Goal: Transaction & Acquisition: Purchase product/service

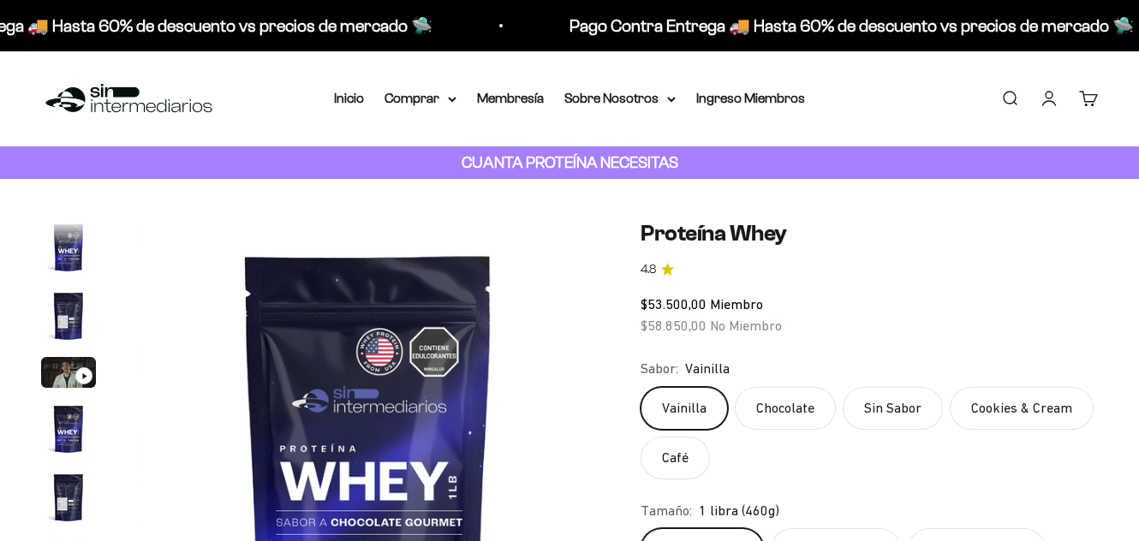
scroll to position [164, 0]
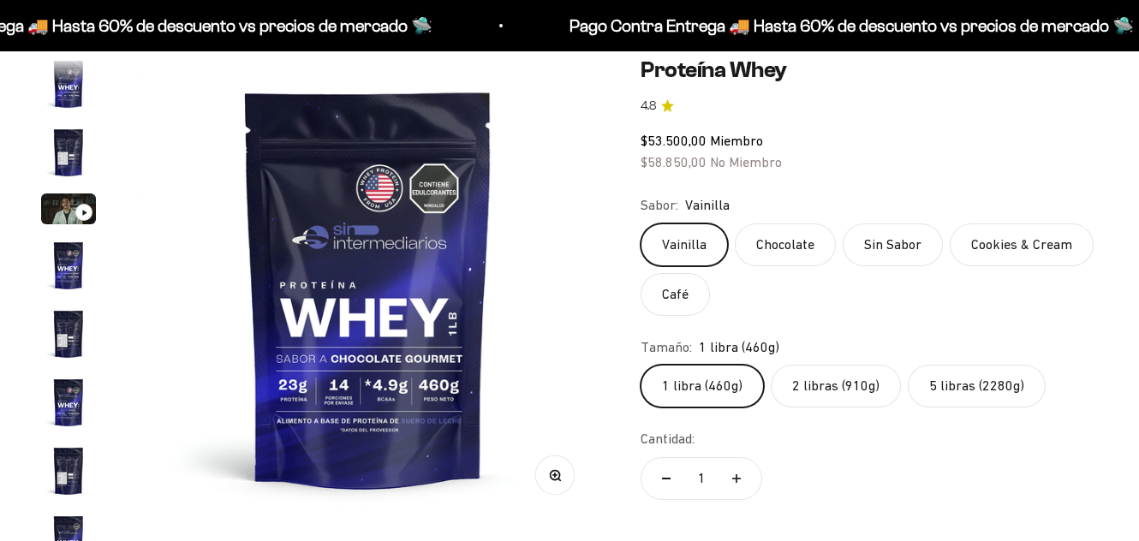
click at [827, 389] on label "2 libras (910g)" at bounding box center [835, 386] width 130 height 43
click at [640, 365] on input "2 libras (910g)" at bounding box center [639, 364] width 1 height 1
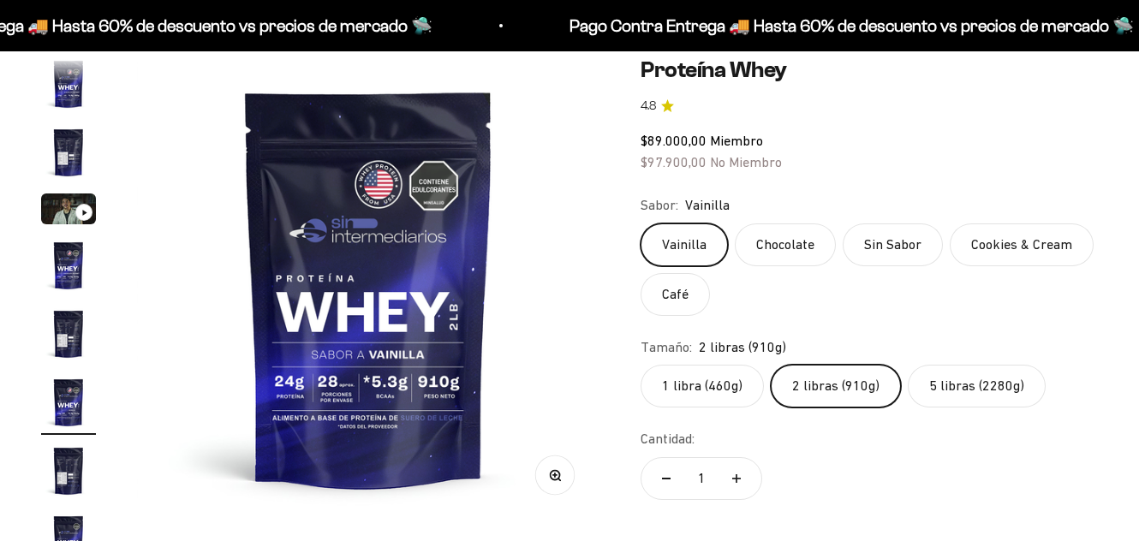
scroll to position [32, 0]
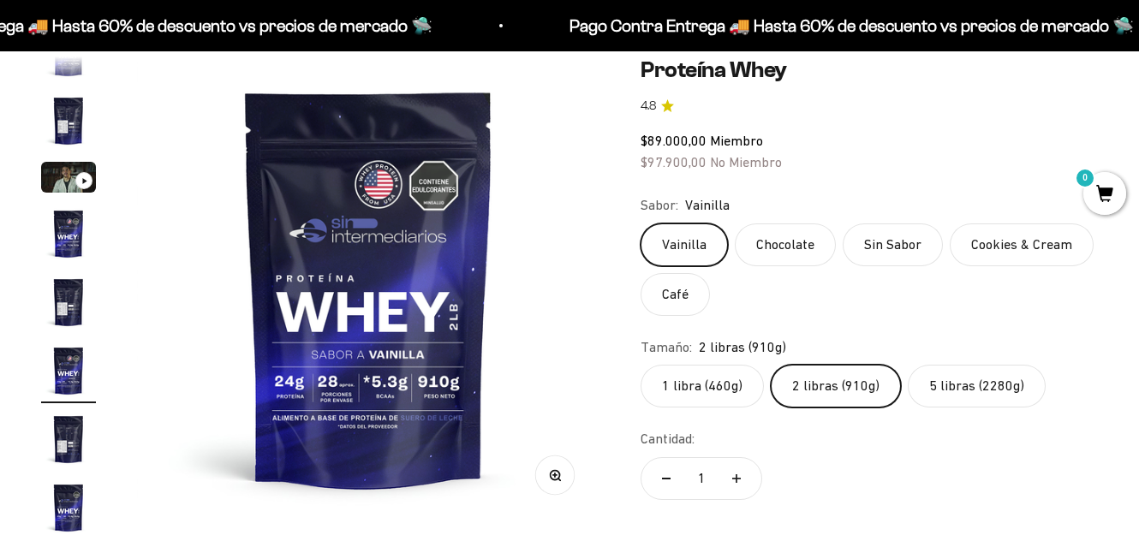
click at [965, 375] on label "5 libras (2280g)" at bounding box center [976, 386] width 138 height 43
click at [640, 365] on input "5 libras (2280g)" at bounding box center [639, 364] width 1 height 1
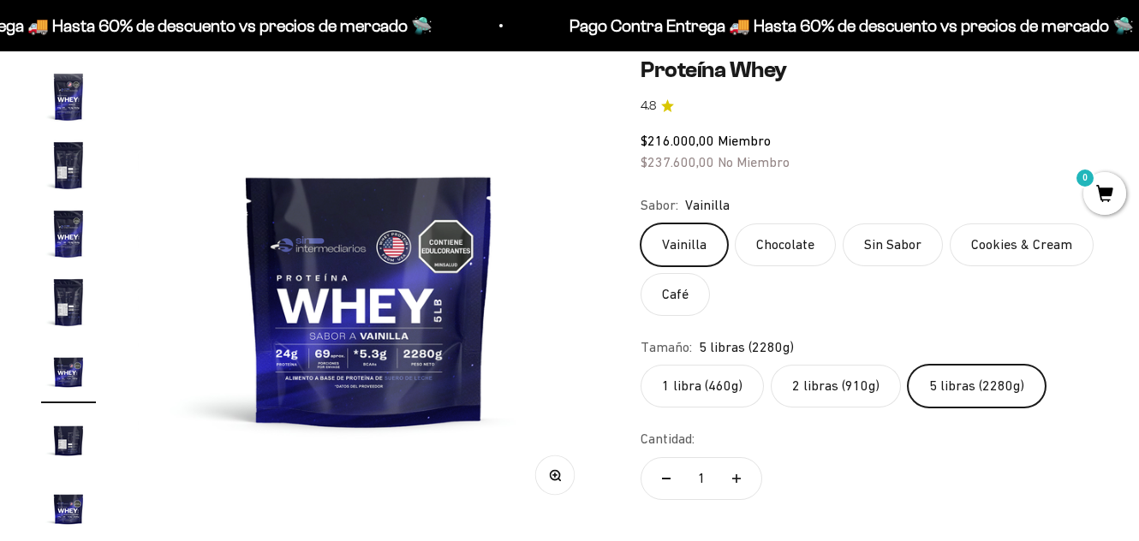
click at [965, 375] on label "5 libras (2280g)" at bounding box center [976, 386] width 138 height 43
click at [640, 365] on input "5 libras (2280g)" at bounding box center [639, 364] width 1 height 1
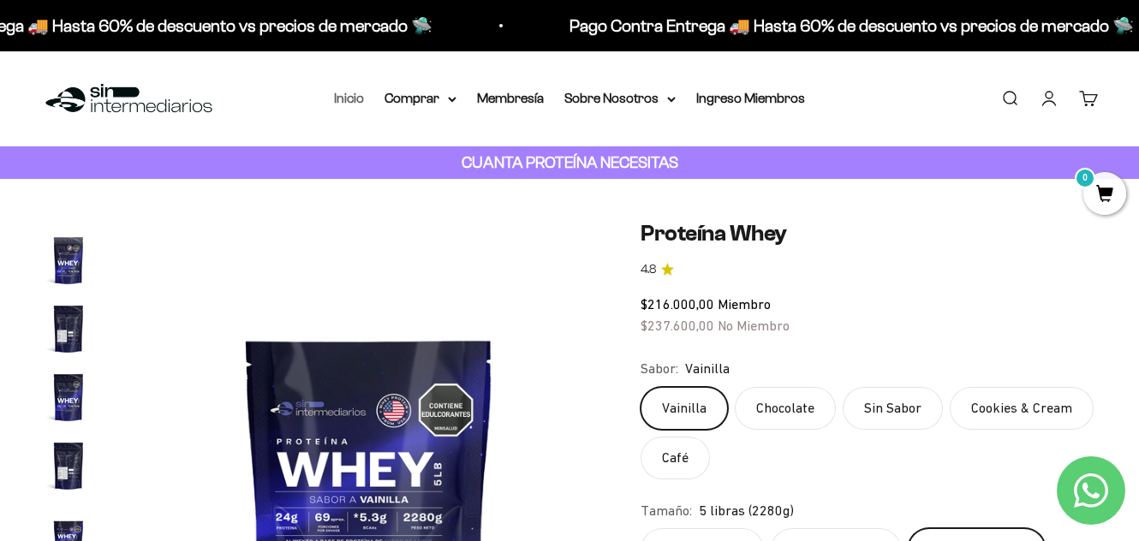
click at [361, 103] on link "Inicio" at bounding box center [349, 98] width 30 height 15
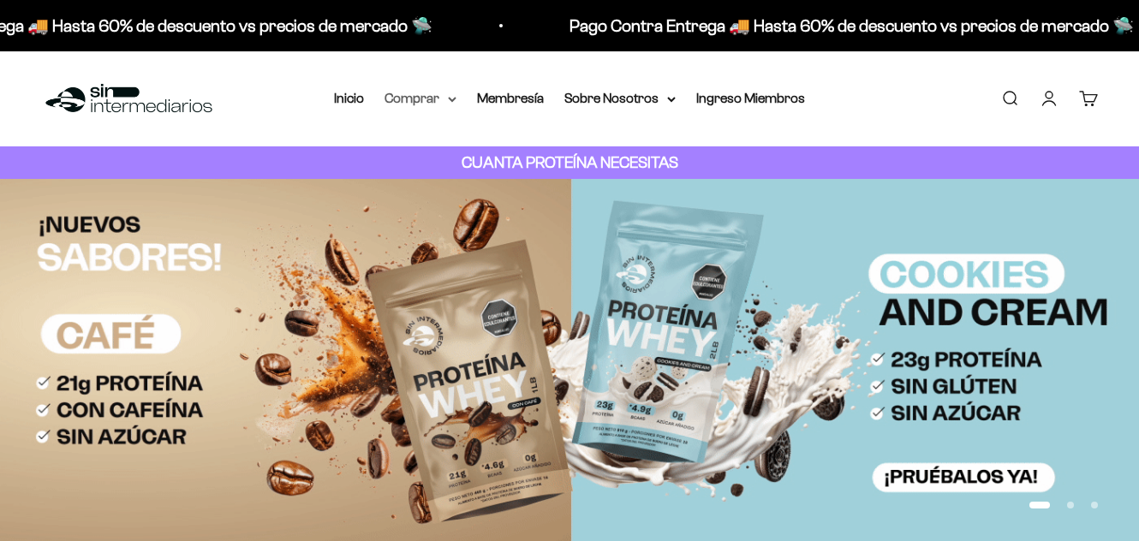
click at [419, 101] on summary "Comprar" at bounding box center [420, 98] width 72 height 22
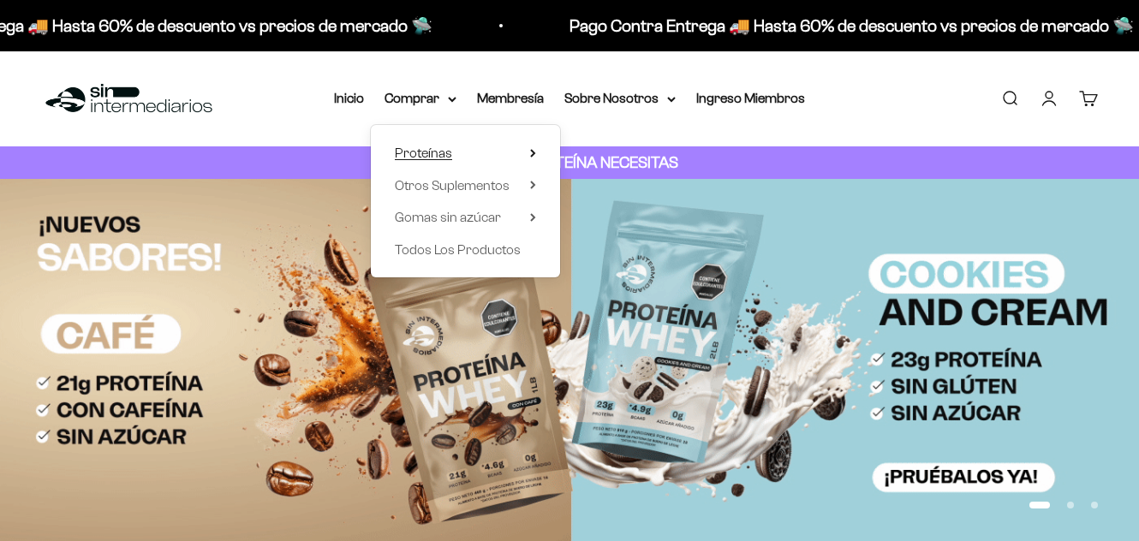
click at [519, 153] on summary "Proteínas" at bounding box center [465, 153] width 141 height 22
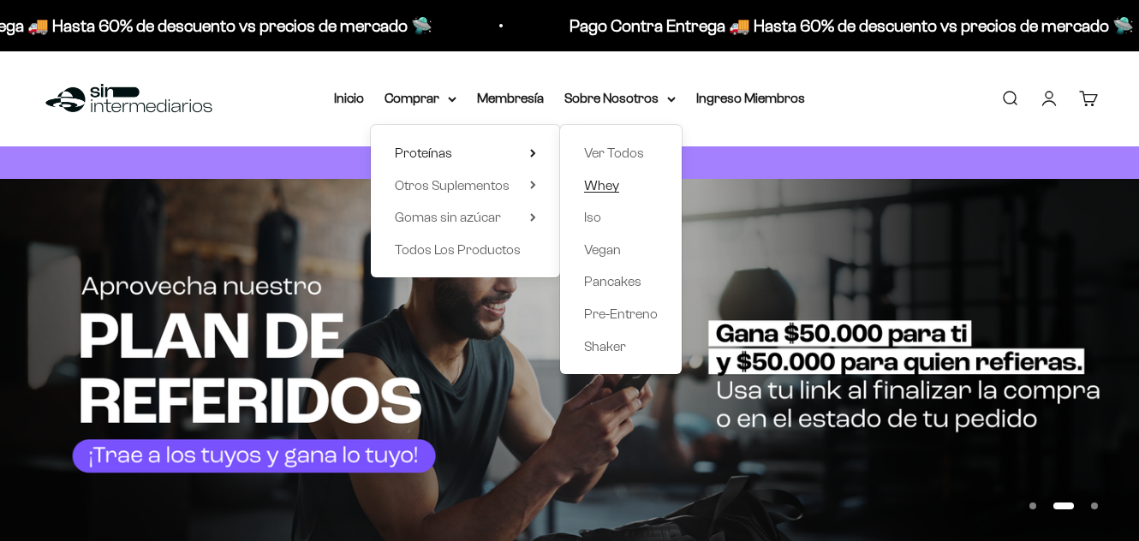
click at [609, 187] on span "Whey" at bounding box center [601, 185] width 35 height 15
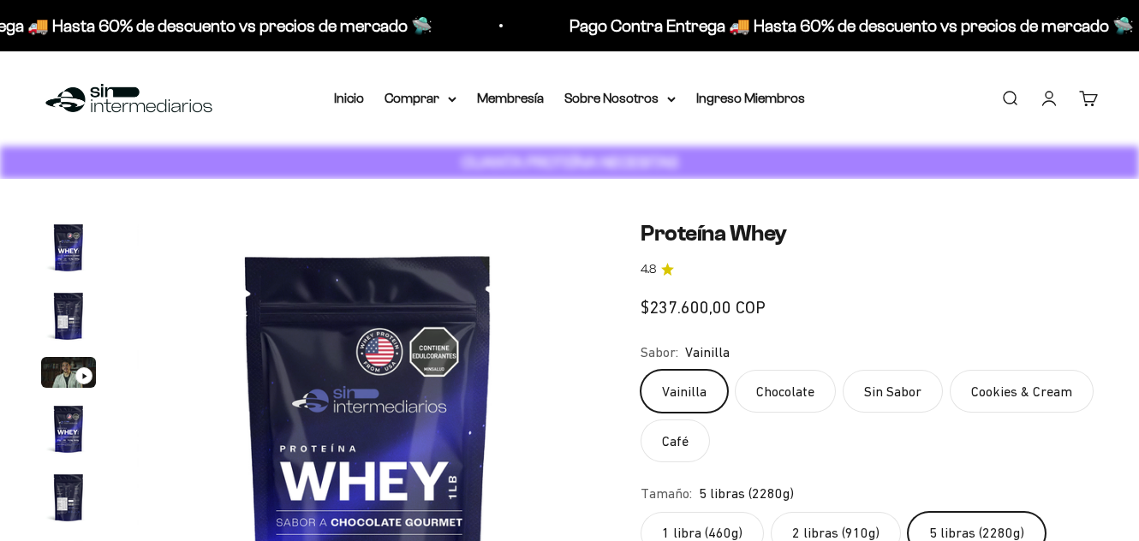
scroll to position [0, 4254]
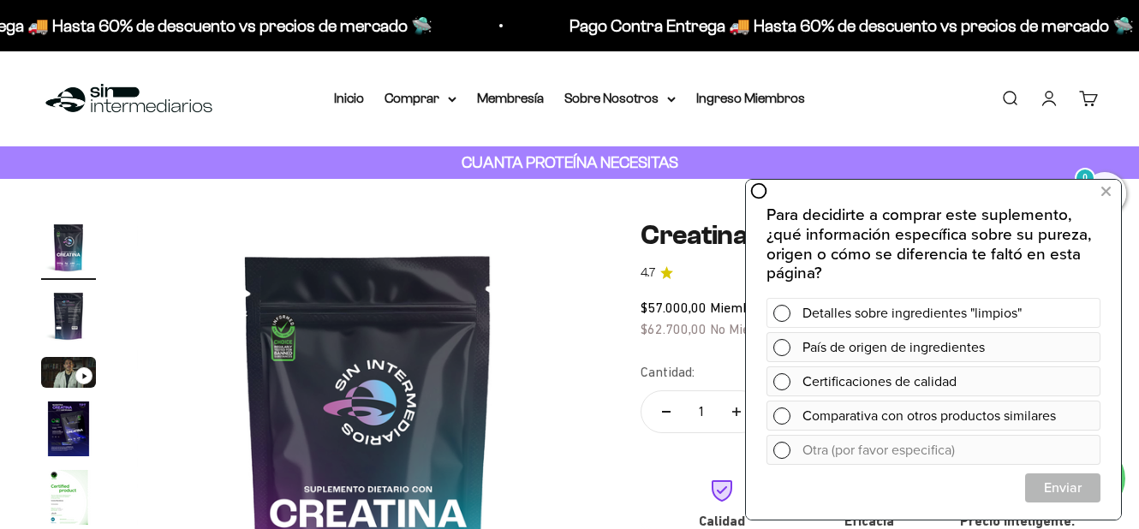
click at [791, 311] on div "Detalles sobre ingredientes "limpios"" at bounding box center [933, 313] width 334 height 30
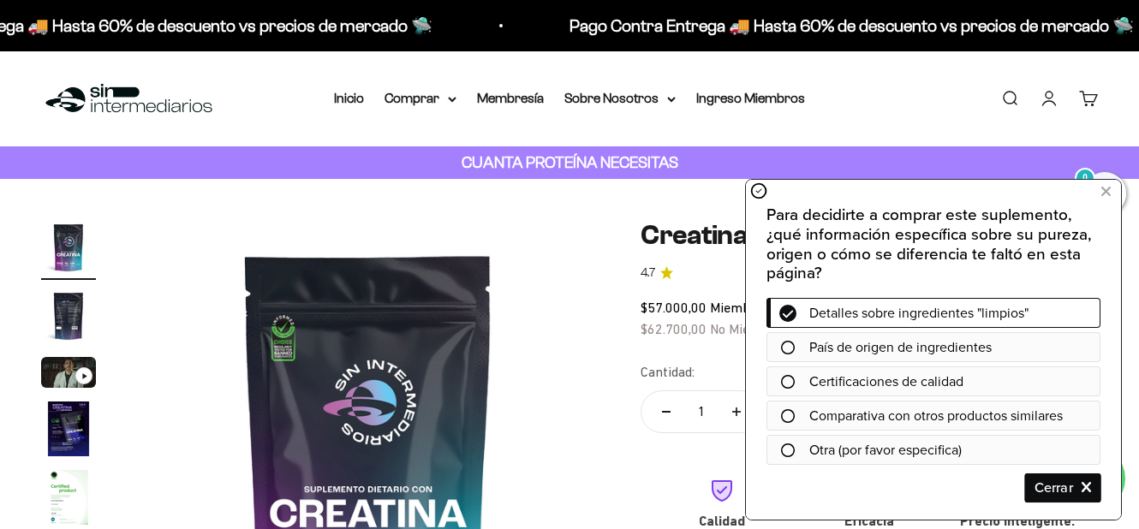
click at [1056, 491] on span "Cerrar" at bounding box center [1063, 488] width 74 height 30
